Goal: Transaction & Acquisition: Obtain resource

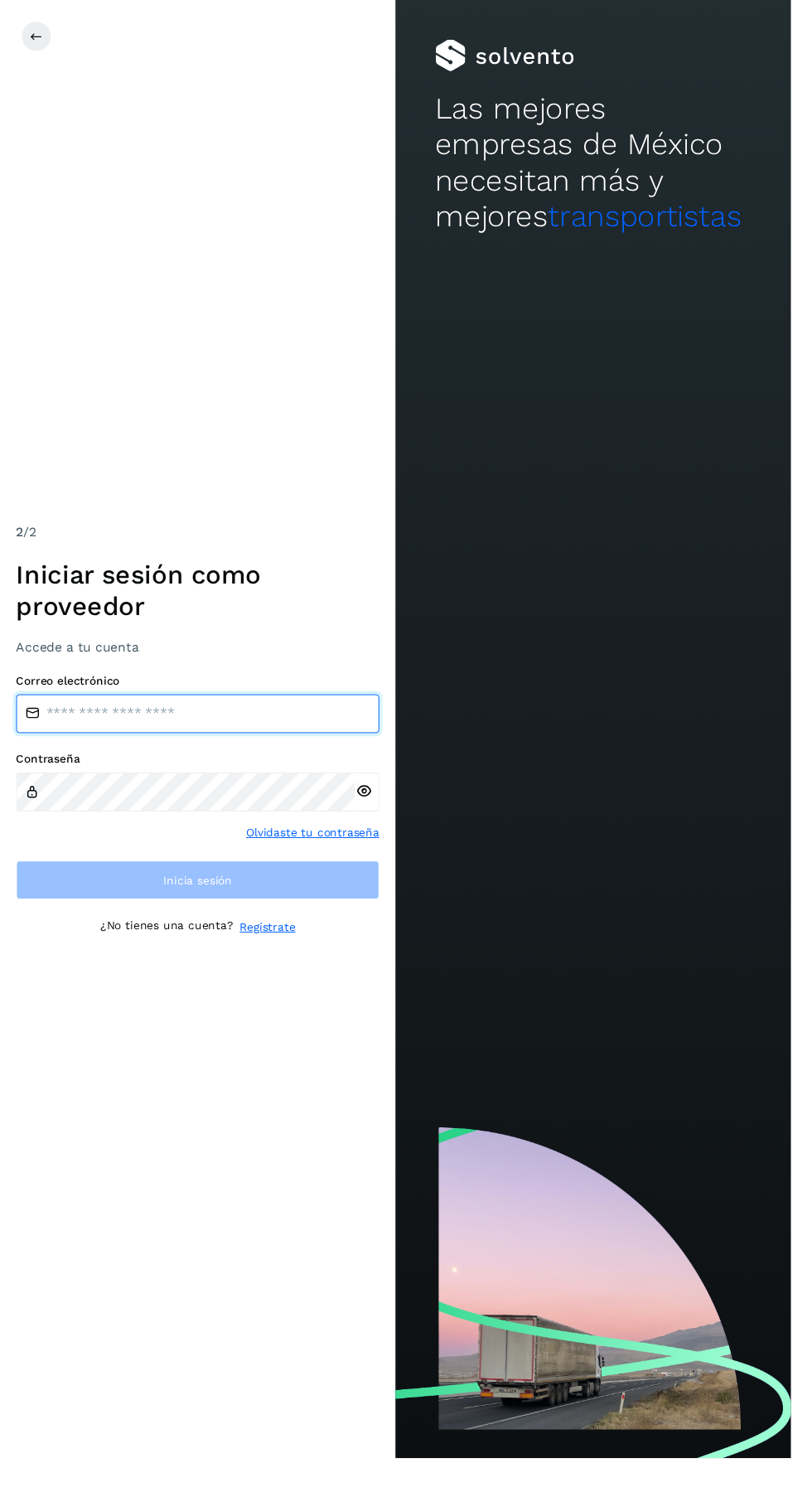
click at [170, 752] on input "email" at bounding box center [203, 732] width 373 height 40
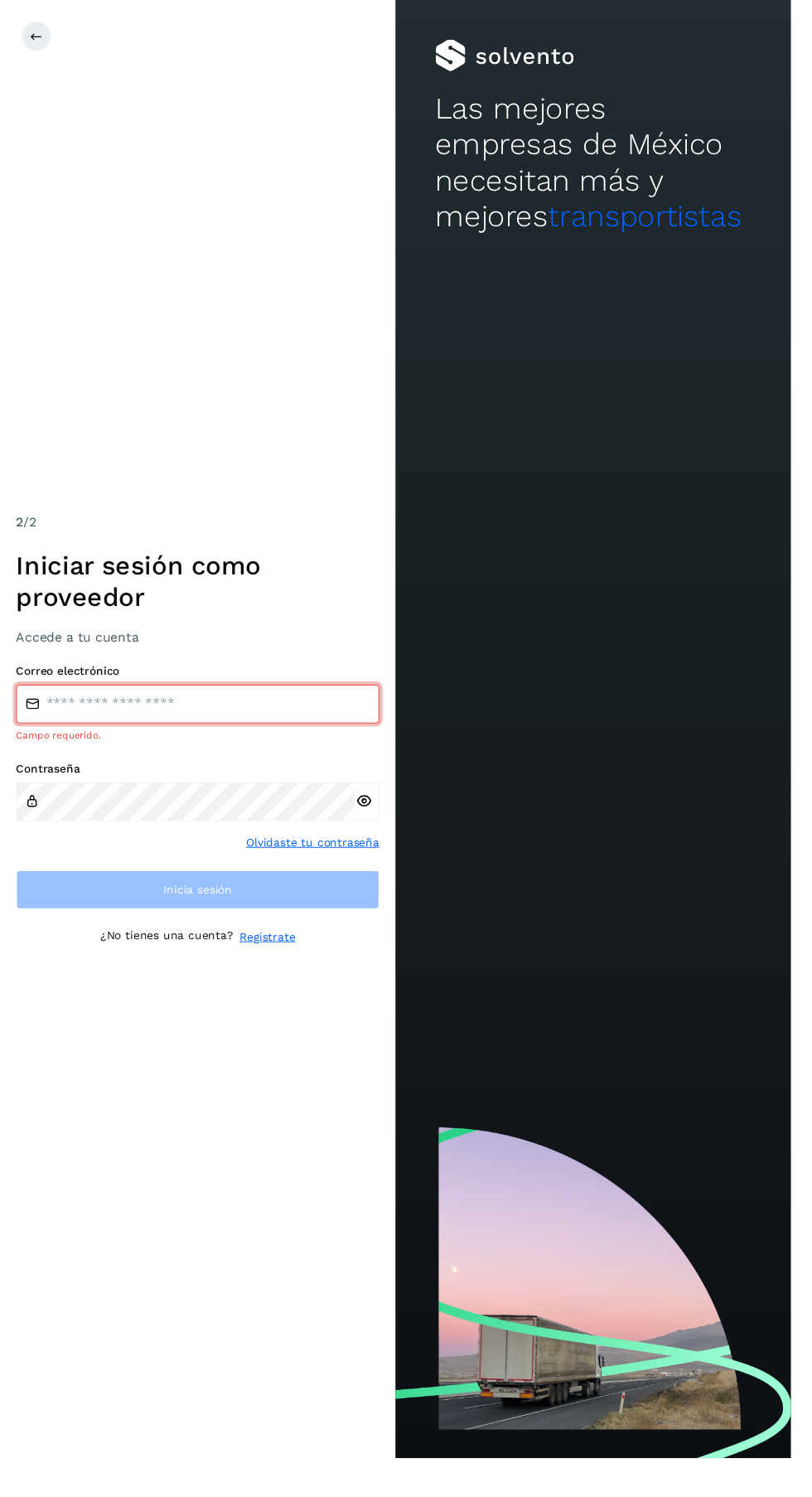
type input "**********"
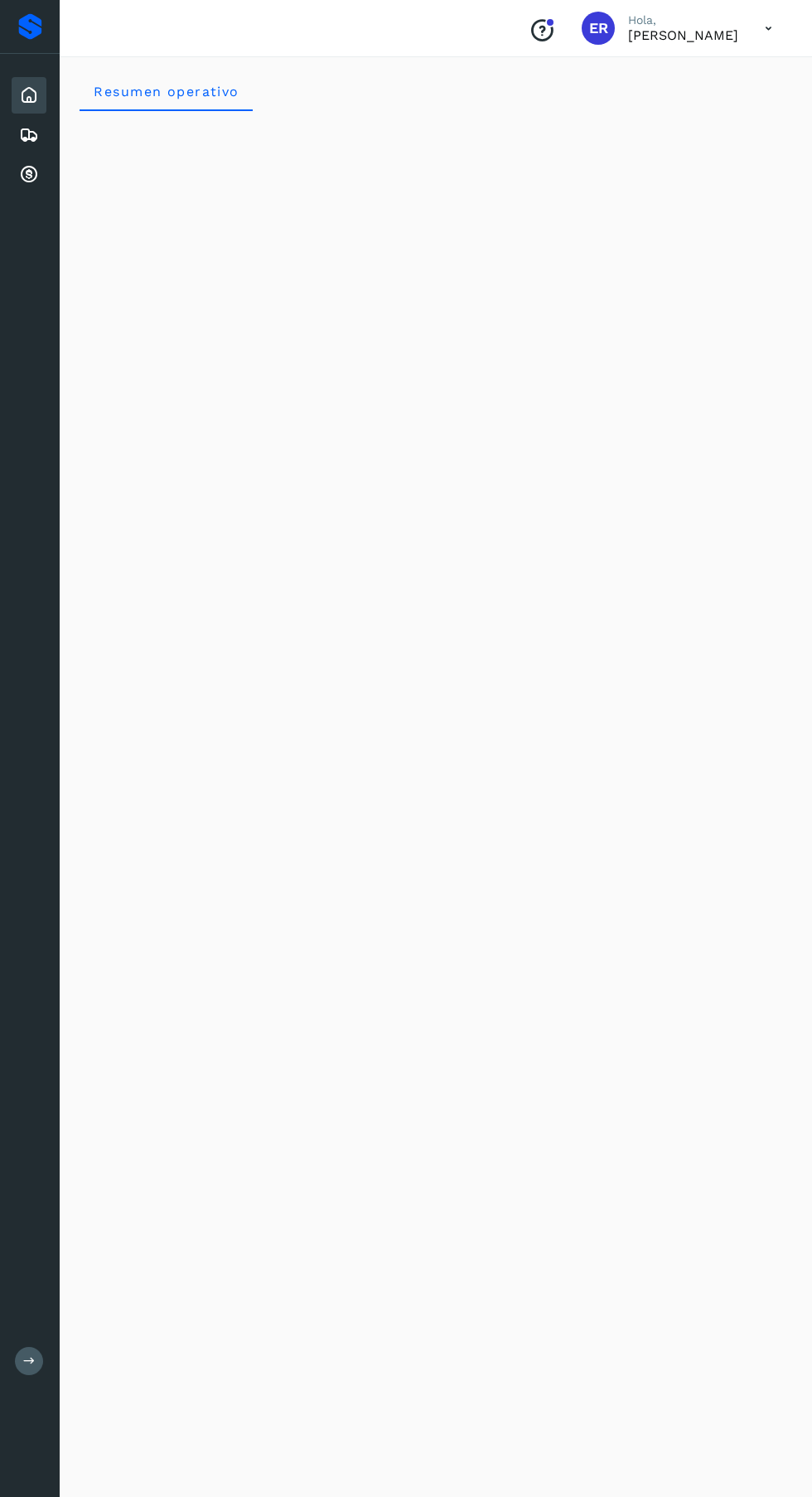
click at [28, 184] on div "Cuentas por cobrar" at bounding box center [29, 175] width 35 height 37
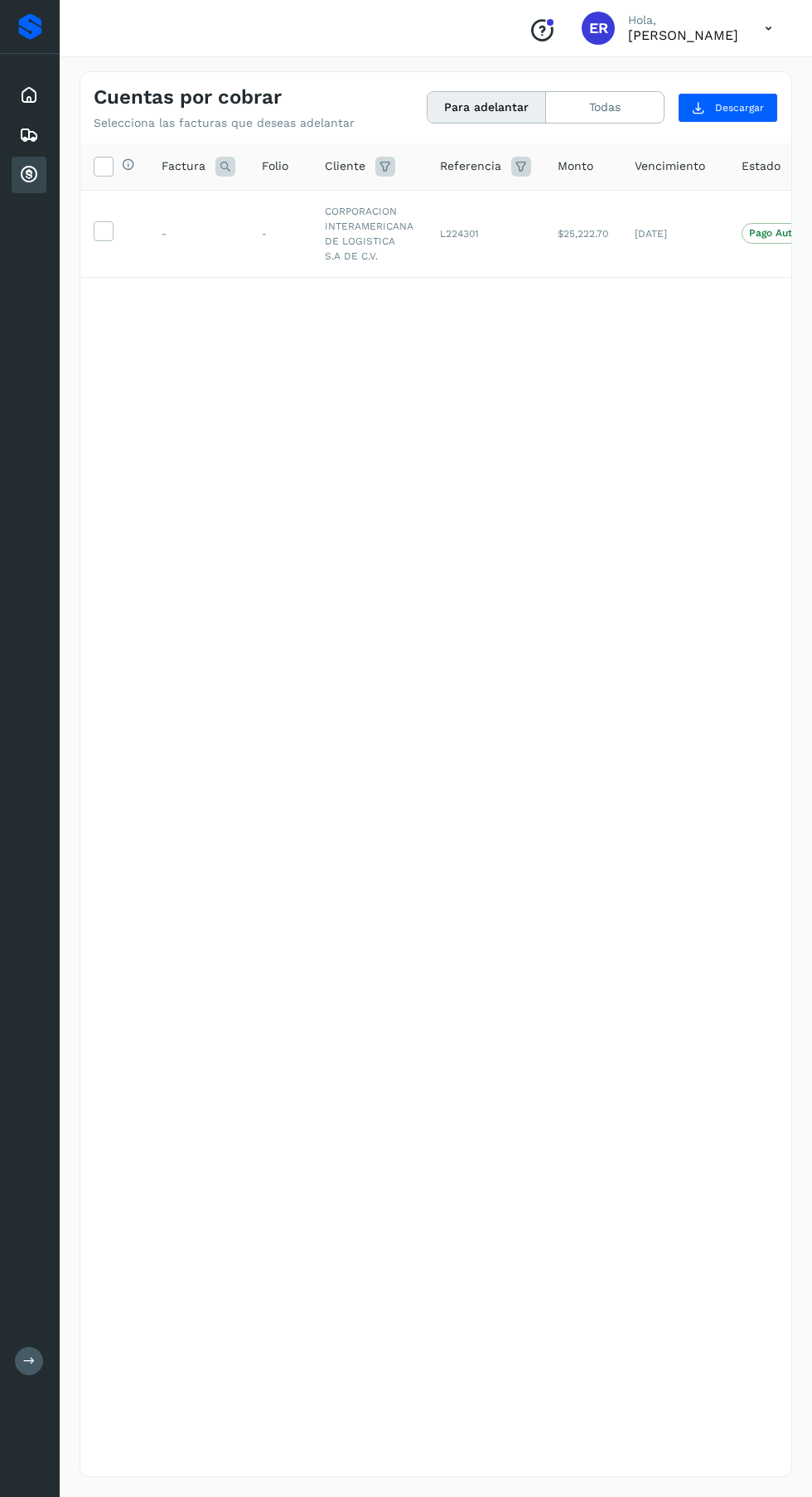
click at [102, 235] on icon at bounding box center [103, 230] width 17 height 17
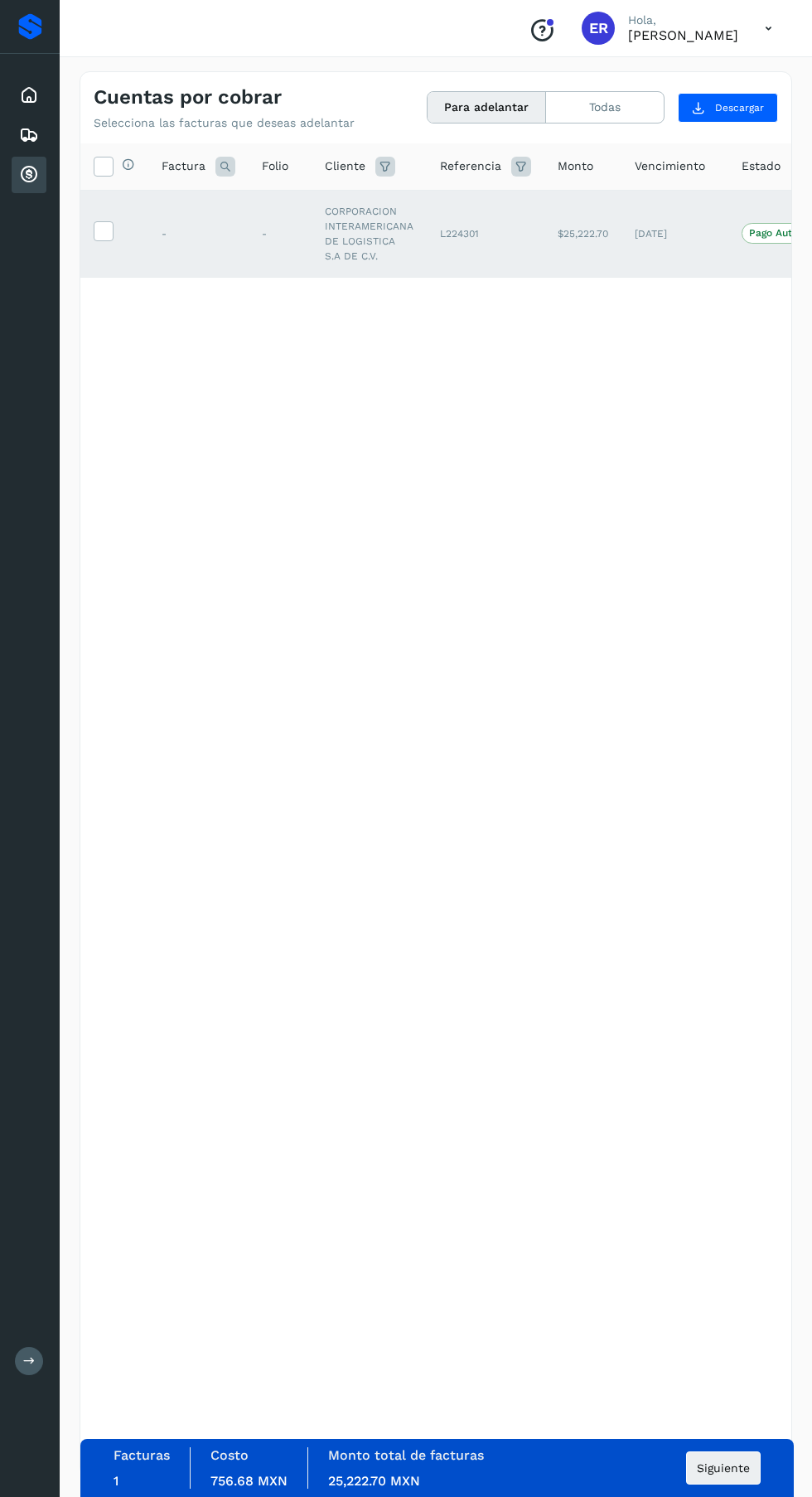
scroll to position [0, 140]
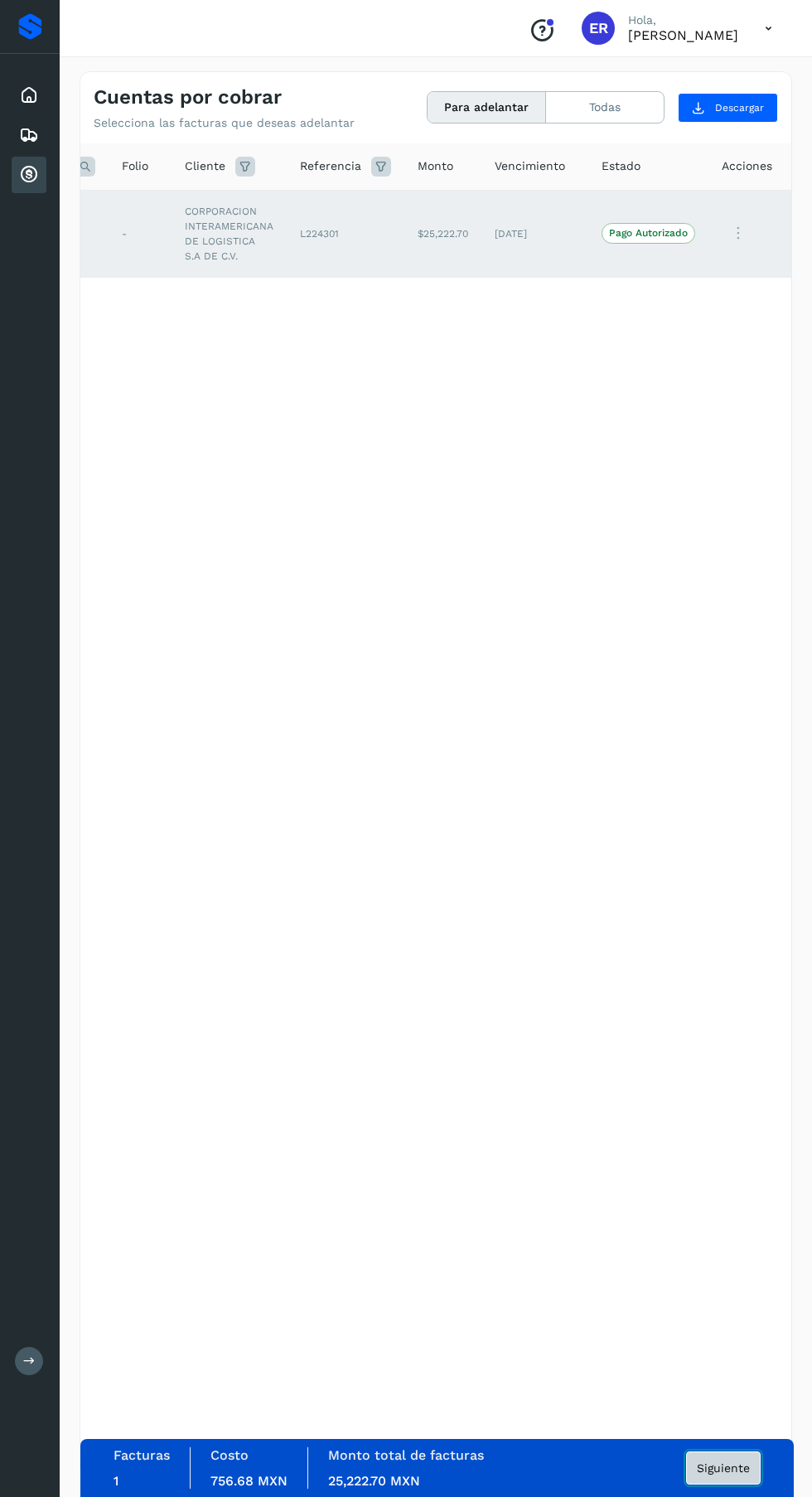
click at [738, 1480] on button "Siguiente" at bounding box center [723, 1467] width 75 height 33
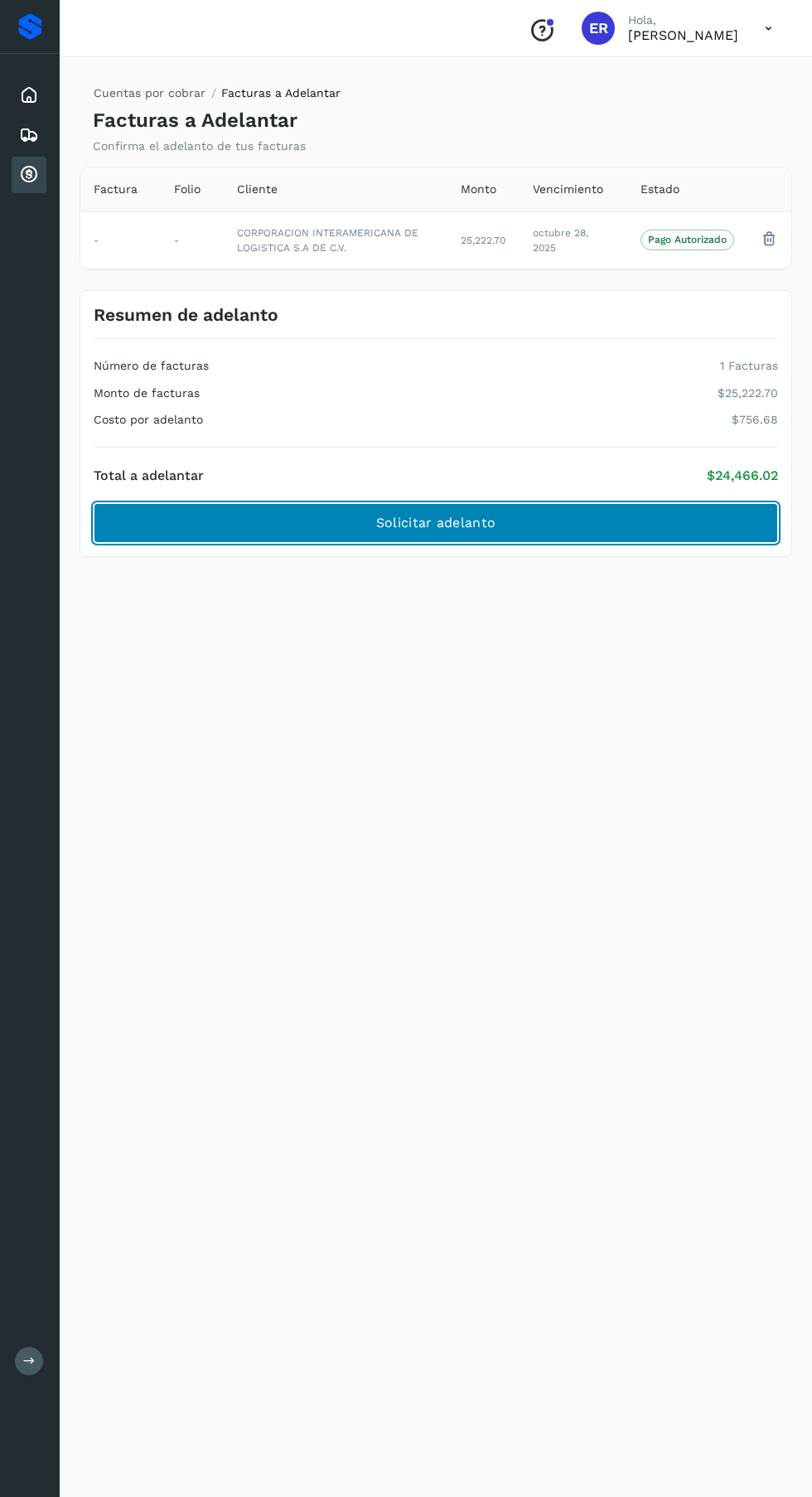
click at [534, 525] on button "Solicitar adelanto" at bounding box center [436, 523] width 684 height 40
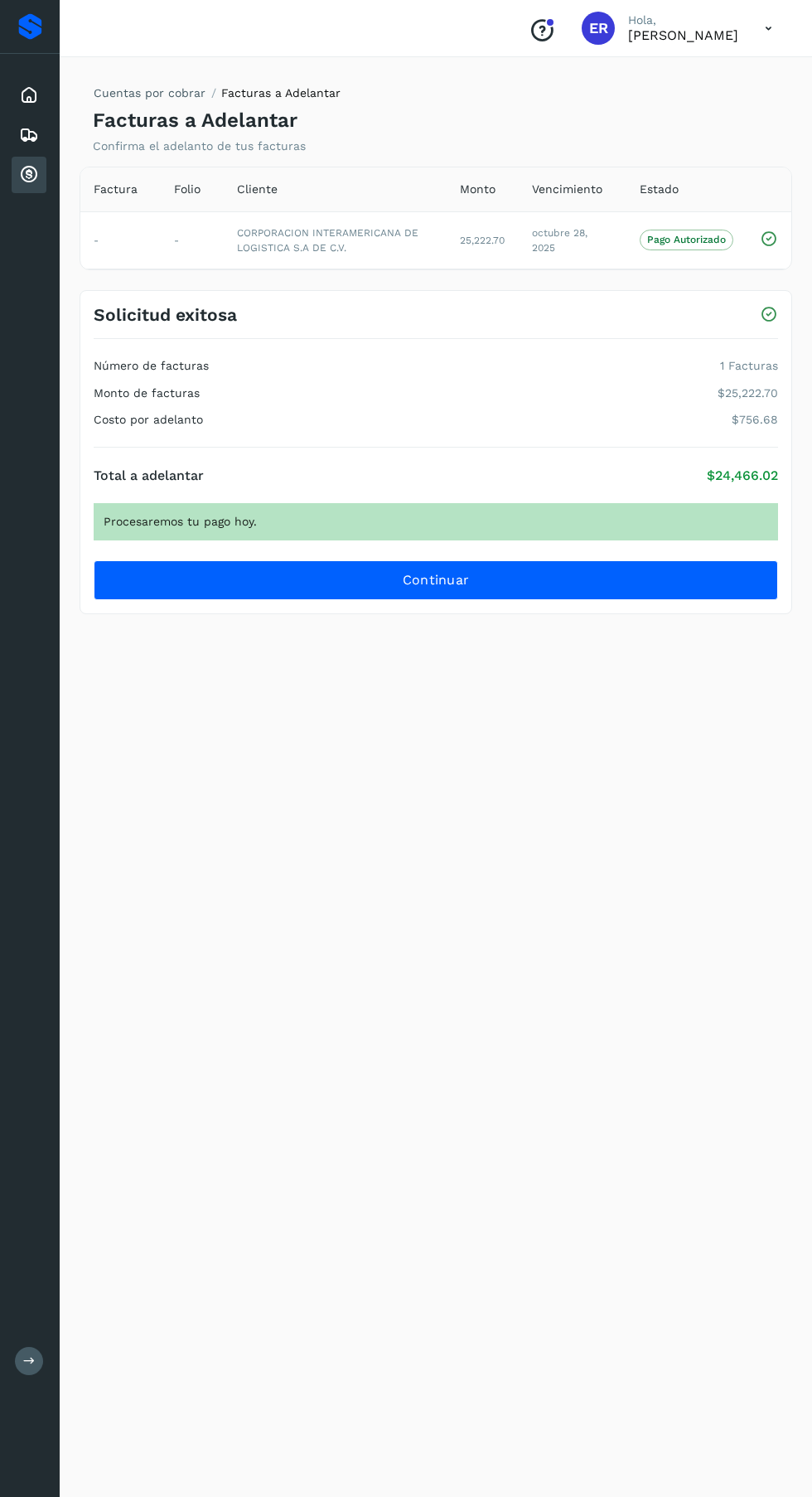
click at [691, 595] on button "Continuar" at bounding box center [436, 580] width 684 height 40
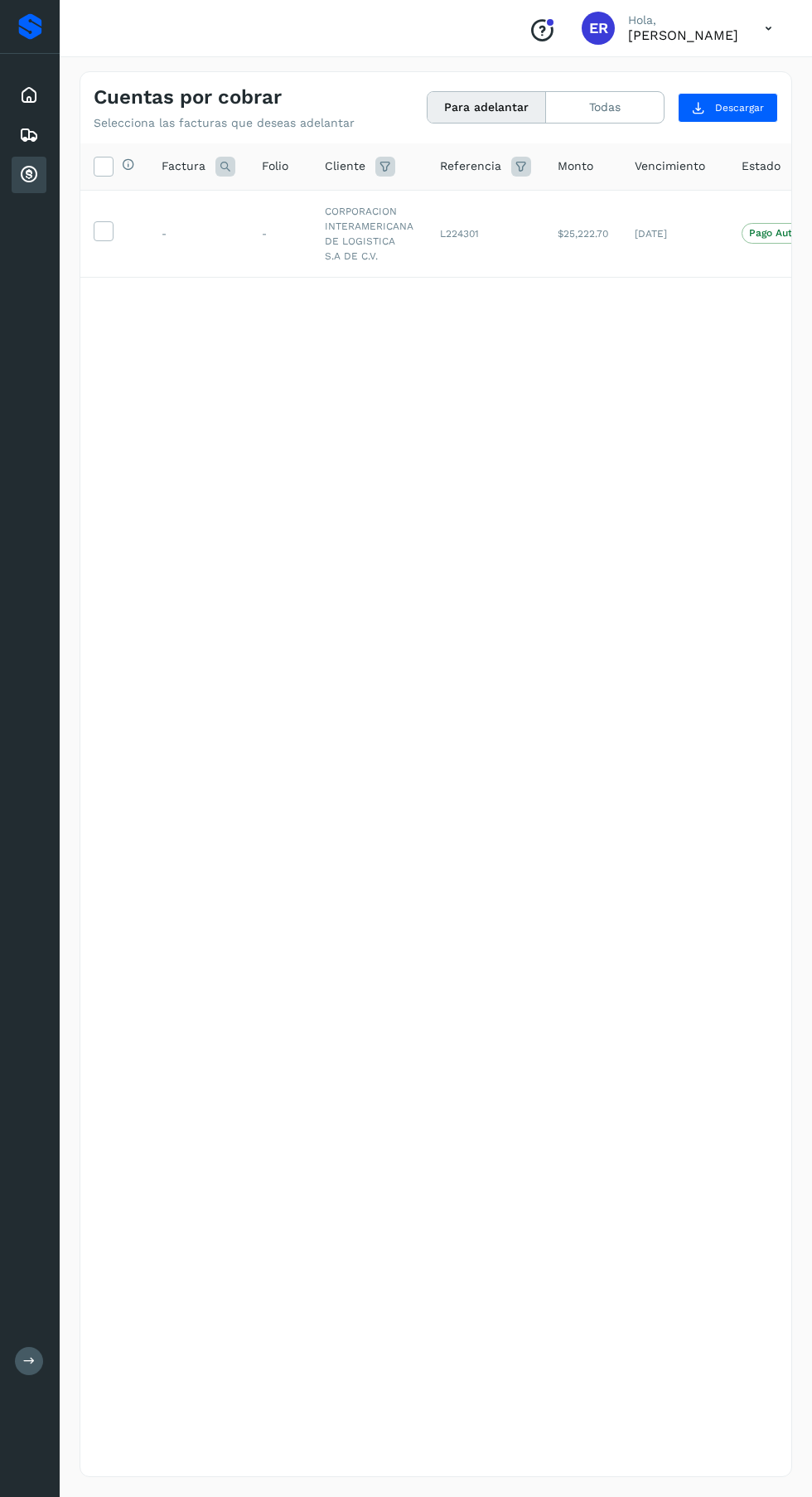
click at [106, 231] on icon at bounding box center [103, 230] width 17 height 17
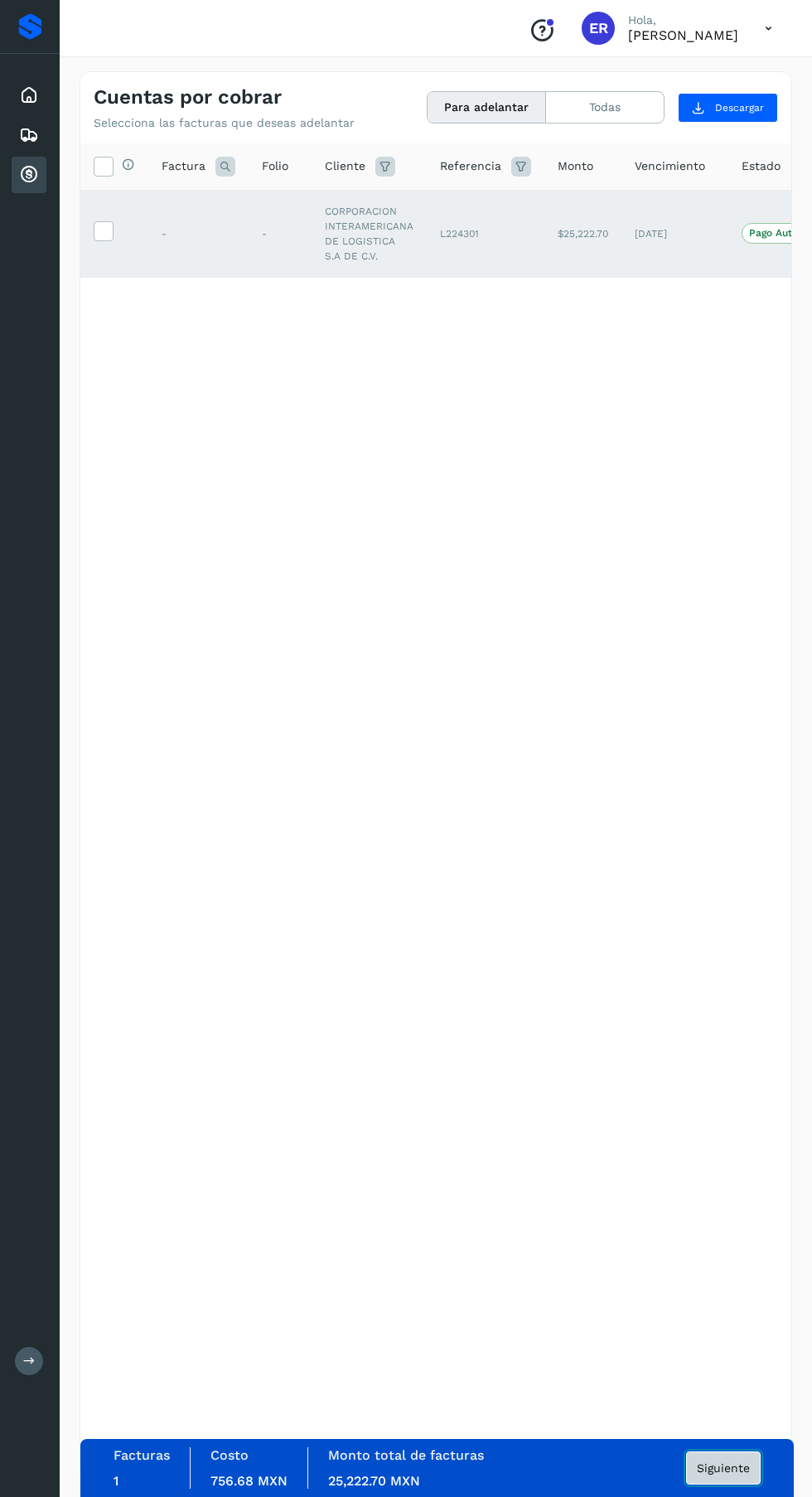
click at [700, 1474] on span "Siguiente" at bounding box center [722, 1467] width 53 height 11
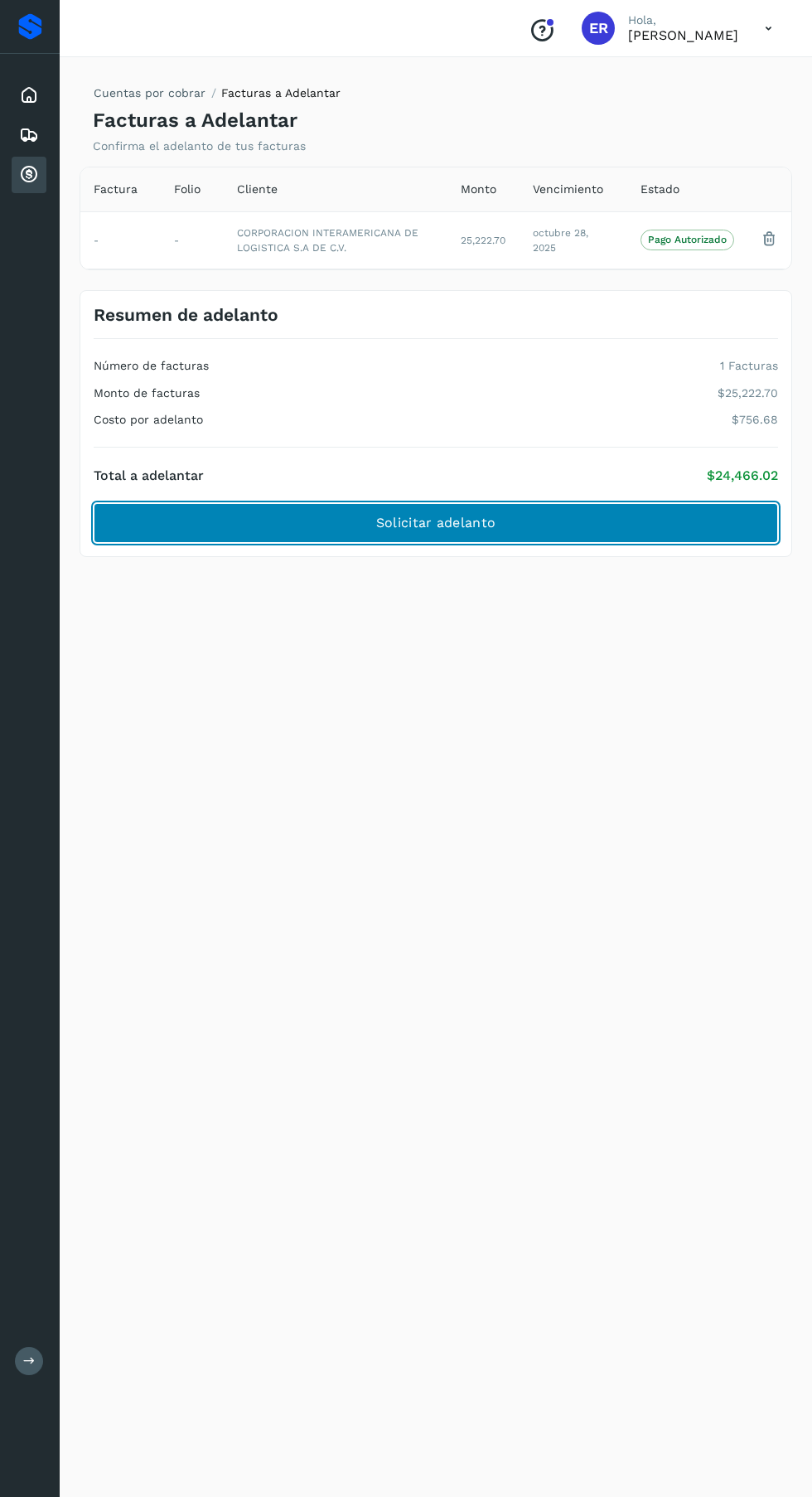
click at [623, 520] on button "Solicitar adelanto" at bounding box center [436, 523] width 684 height 40
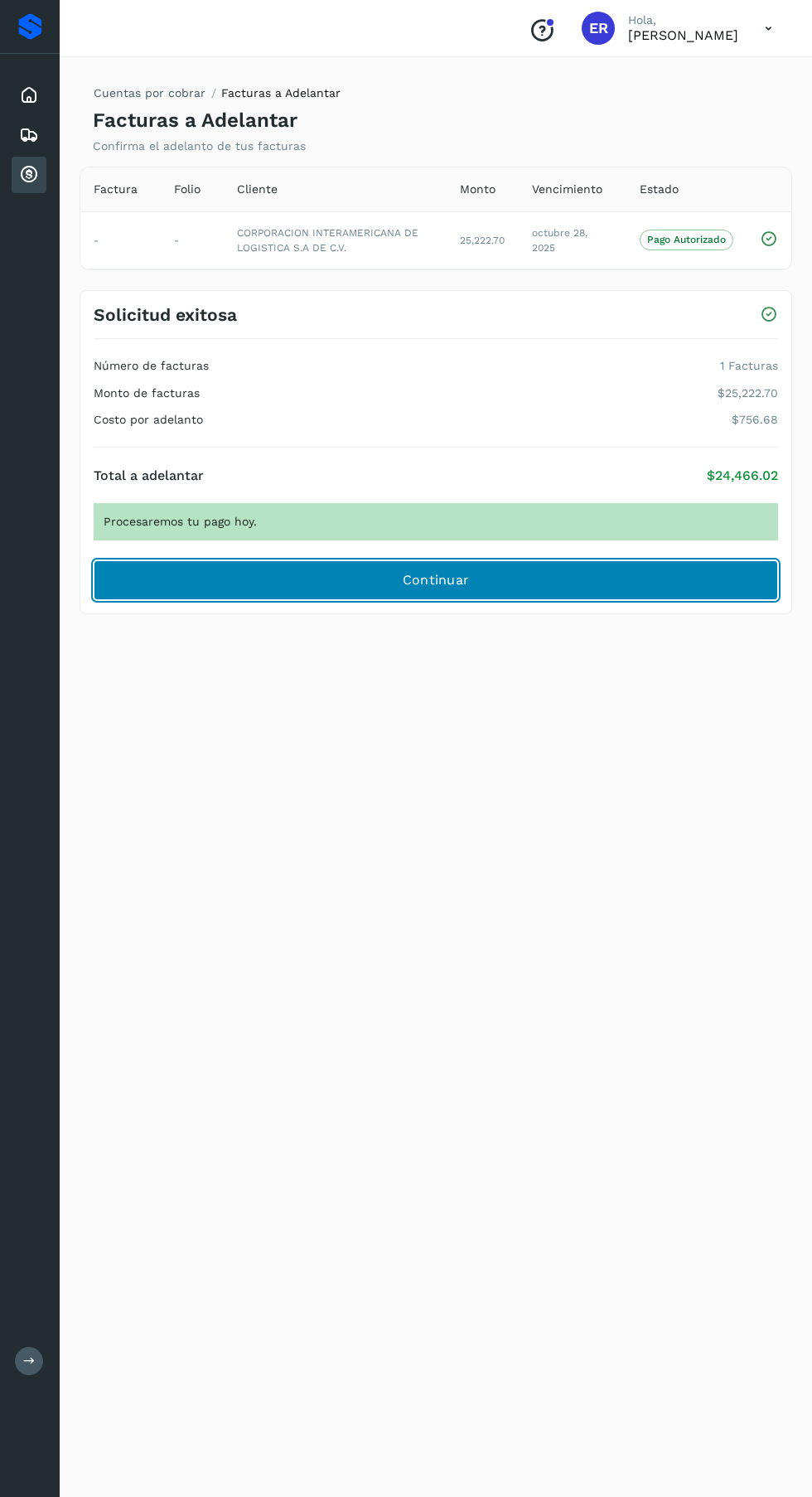
click at [451, 589] on button "Continuar" at bounding box center [436, 580] width 684 height 40
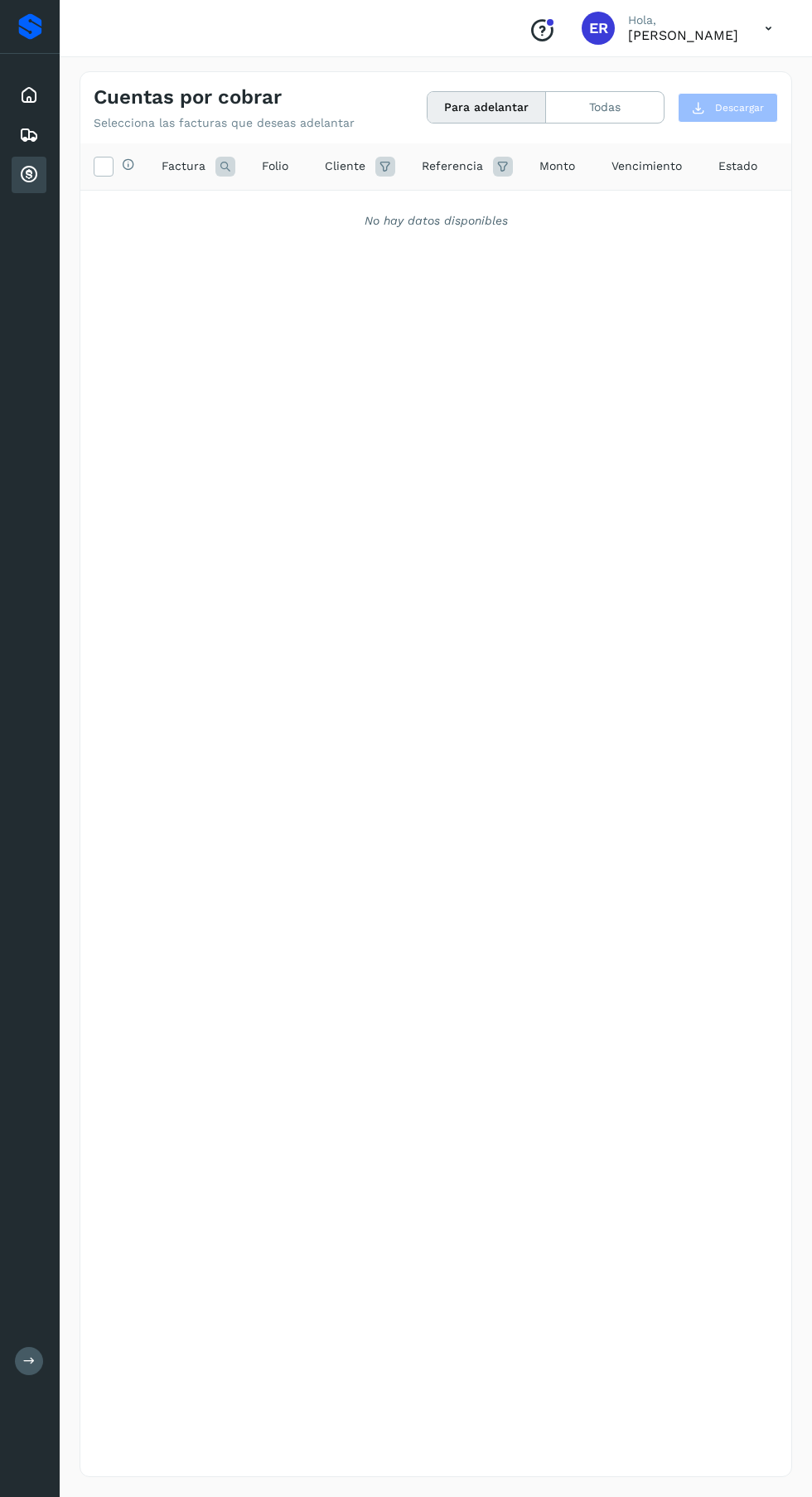
click at [768, 36] on icon at bounding box center [768, 28] width 34 height 34
click at [683, 72] on div "Cerrar sesión" at bounding box center [685, 75] width 197 height 31
